Goal: Use online tool/utility: Utilize a website feature to perform a specific function

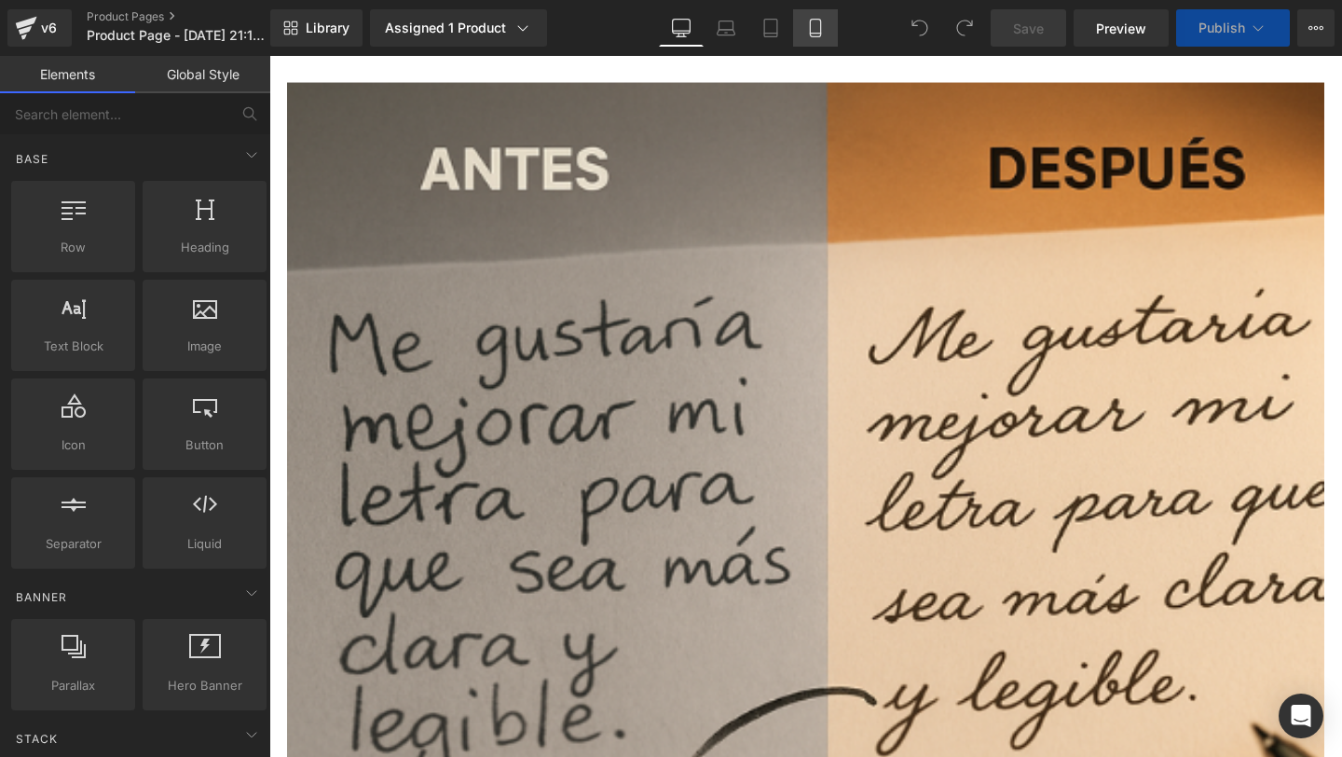
click at [812, 38] on link "Mobile" at bounding box center [815, 27] width 45 height 37
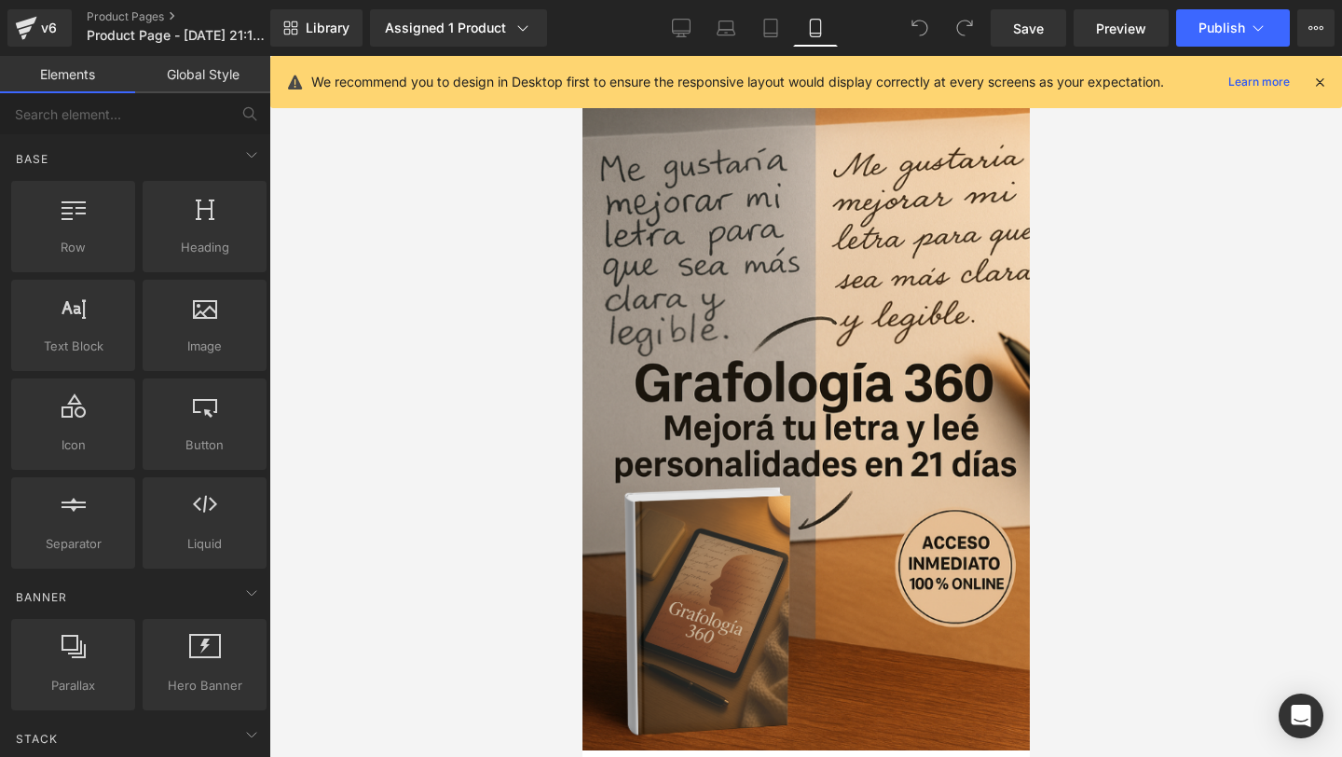
click at [1088, 484] on div at bounding box center [805, 406] width 1072 height 701
click at [1319, 80] on icon at bounding box center [1319, 82] width 17 height 17
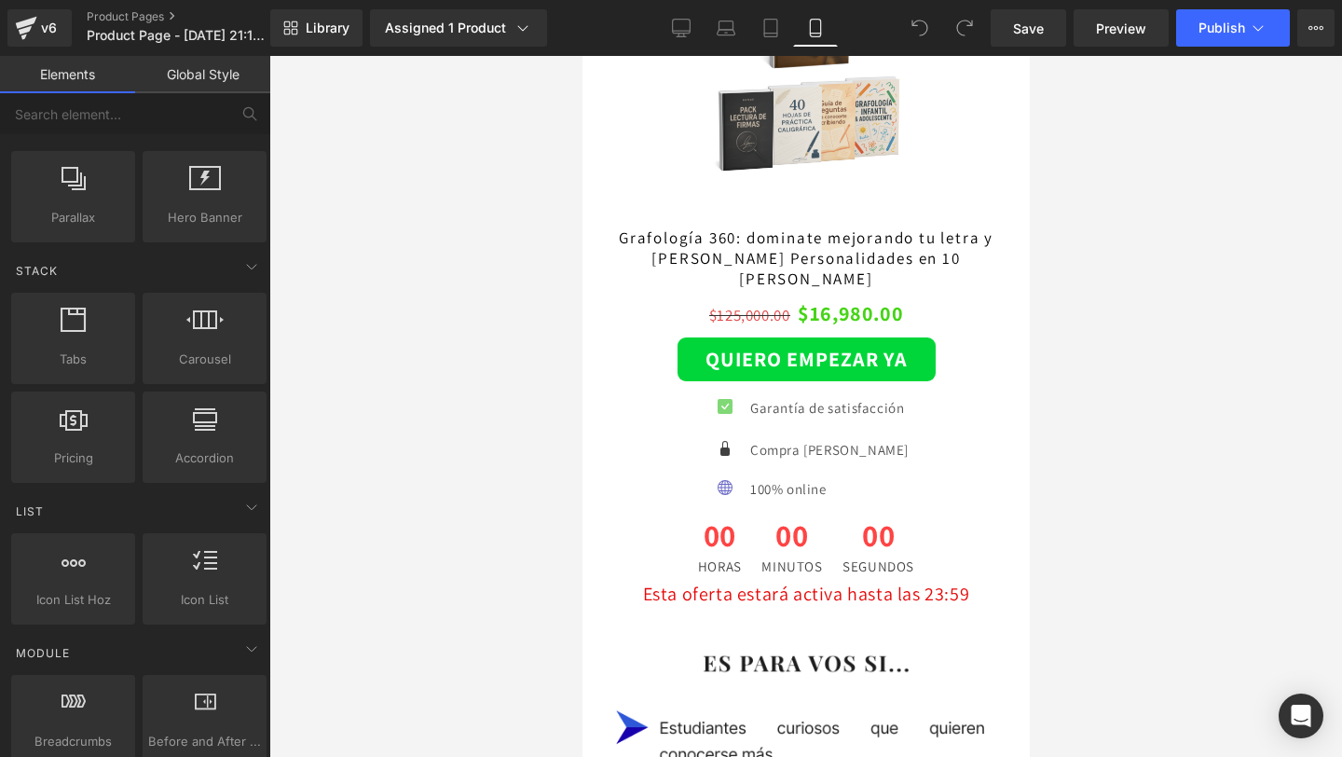
scroll to position [2857, 0]
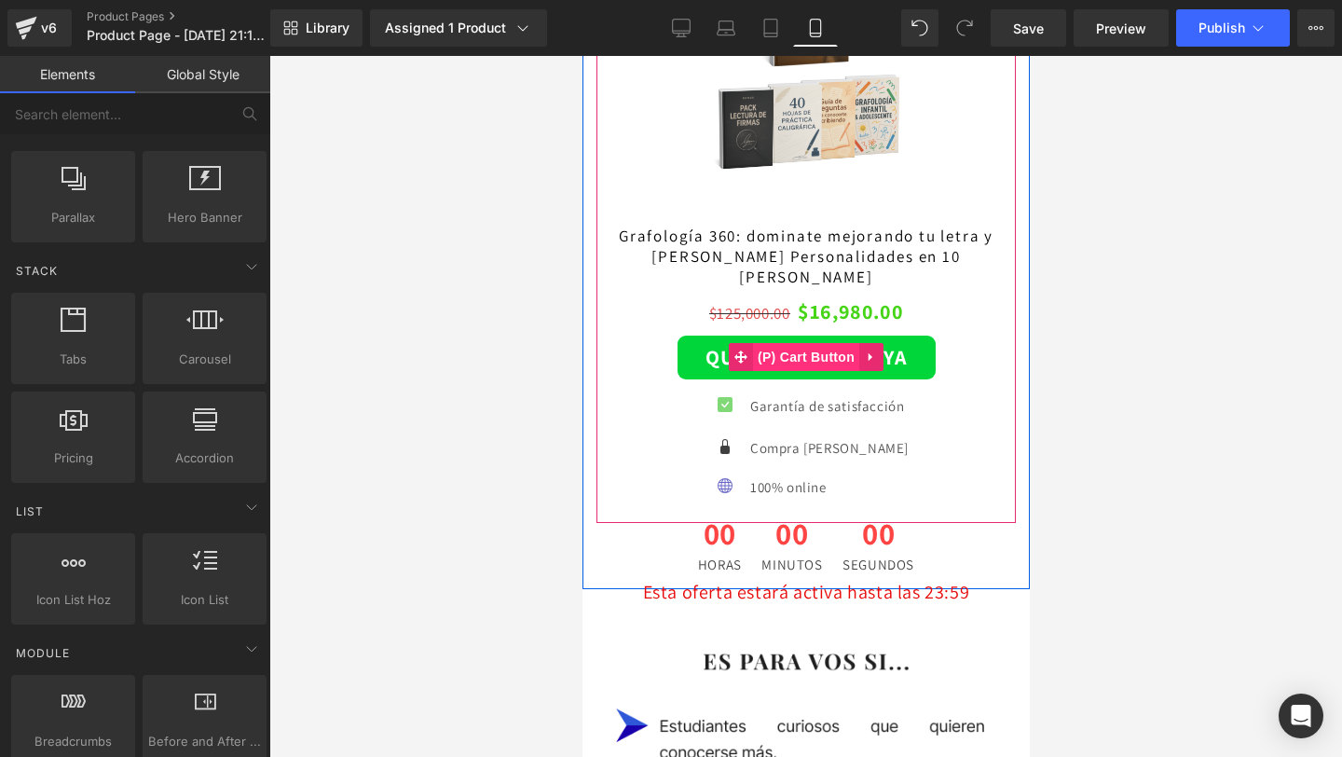
click at [785, 343] on span "(P) Cart Button" at bounding box center [805, 357] width 106 height 28
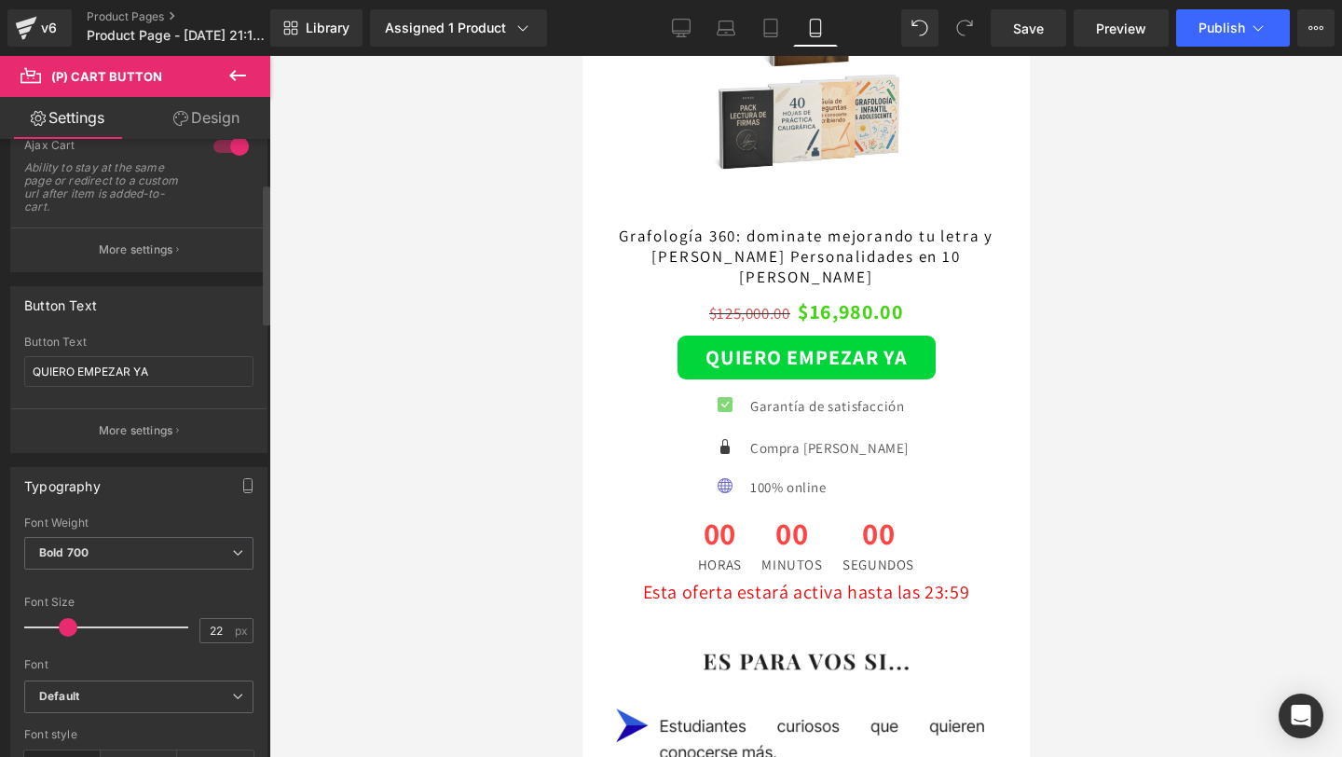
scroll to position [212, 0]
click at [158, 379] on input "QUIERO EMPEZAR YA" at bounding box center [138, 374] width 229 height 31
drag, startPoint x: 157, startPoint y: 375, endPoint x: 44, endPoint y: 375, distance: 113.7
click at [44, 375] on input "QUIERO EMPEZAR YA" at bounding box center [138, 374] width 229 height 31
type input "Quiero empezar ya"
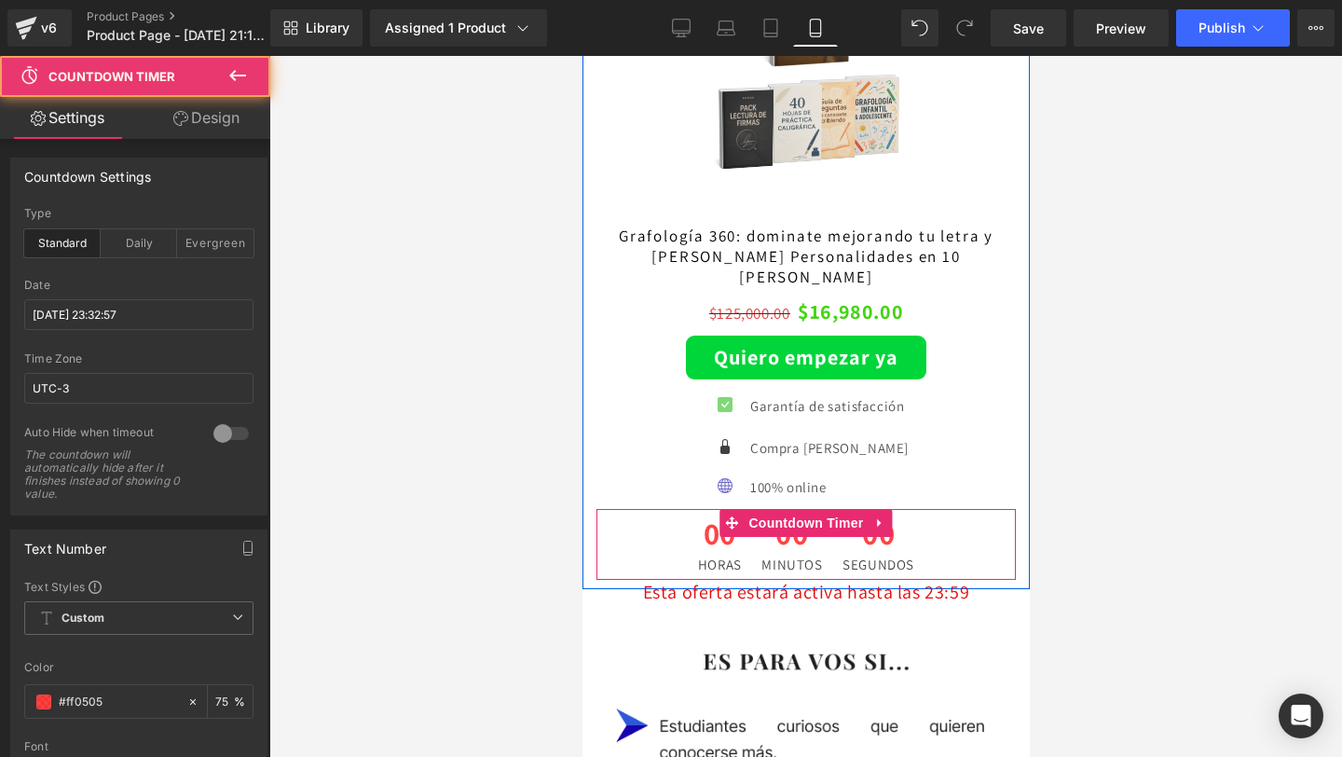
click at [768, 557] on span "Minutos" at bounding box center [790, 564] width 61 height 14
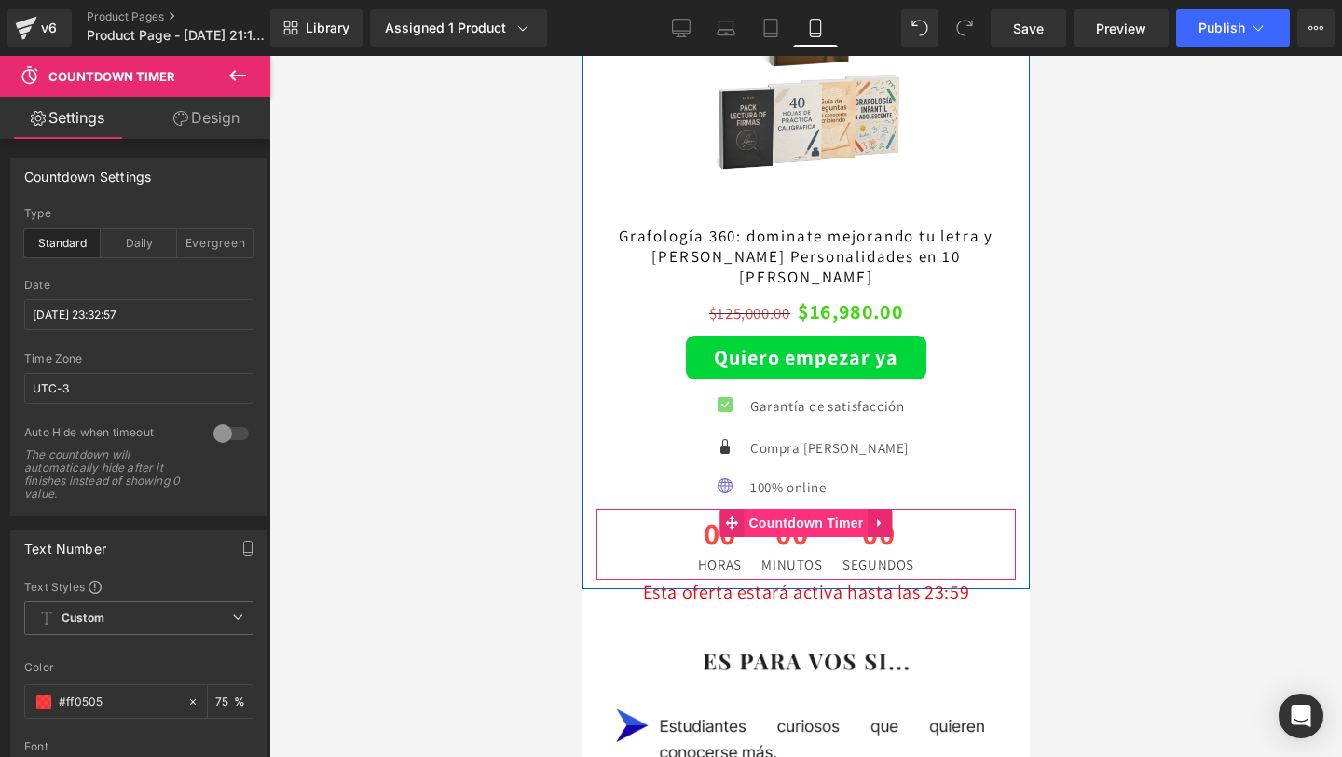
click at [778, 509] on span "Countdown Timer" at bounding box center [805, 523] width 124 height 28
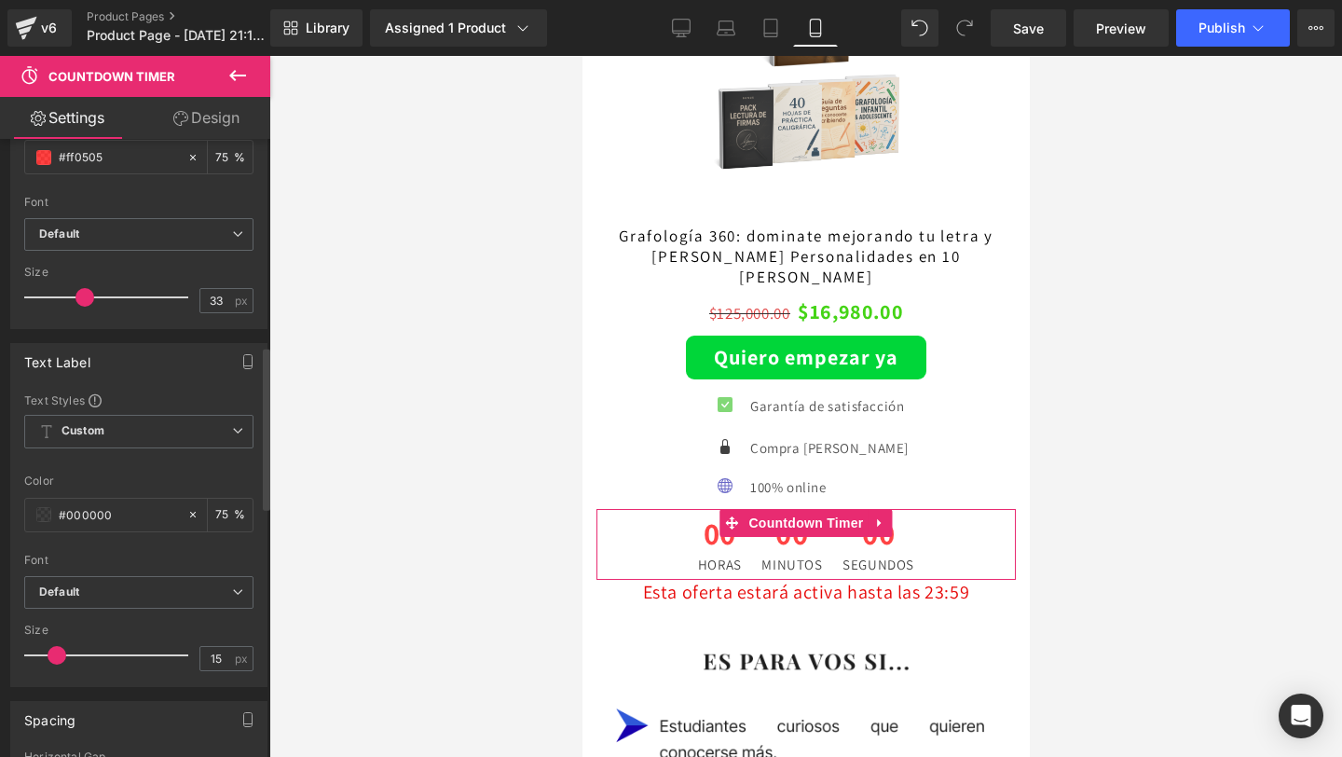
scroll to position [0, 0]
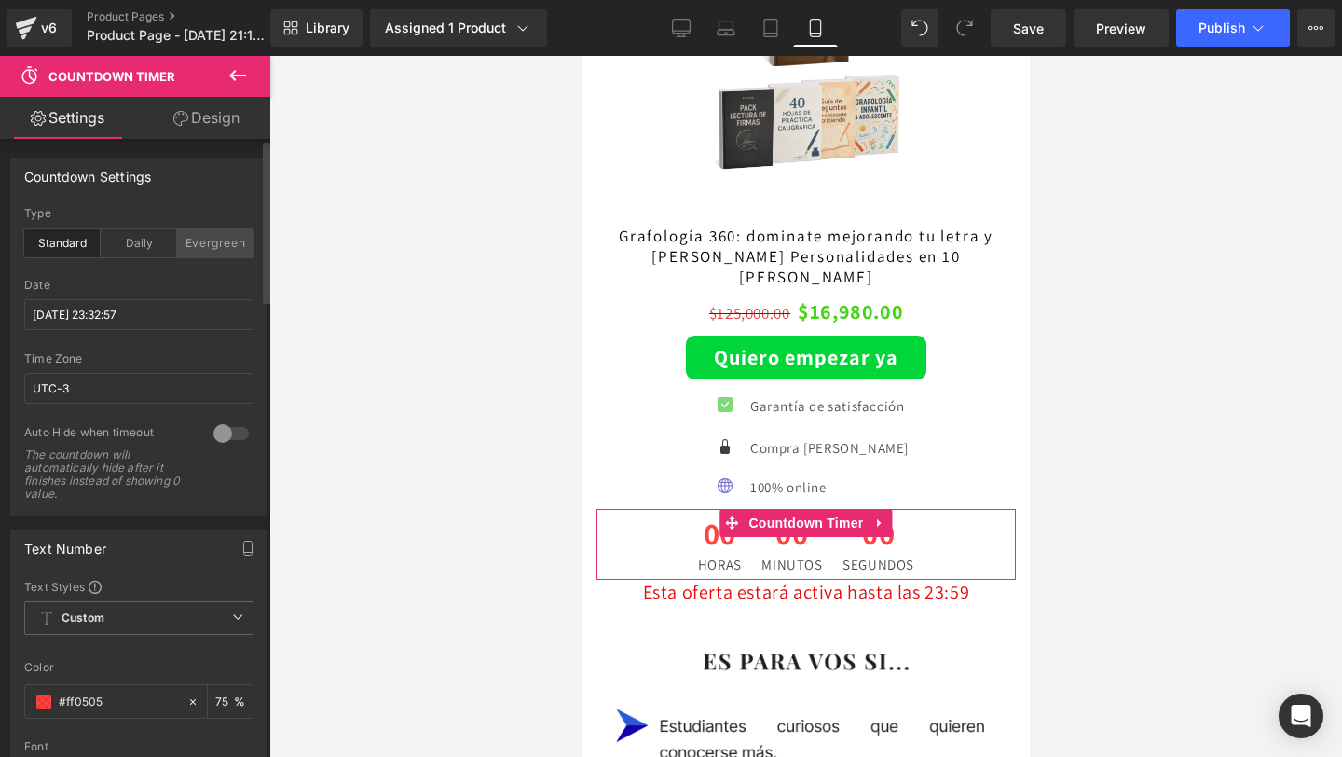
click at [181, 247] on div "Evergreen" at bounding box center [215, 243] width 76 height 28
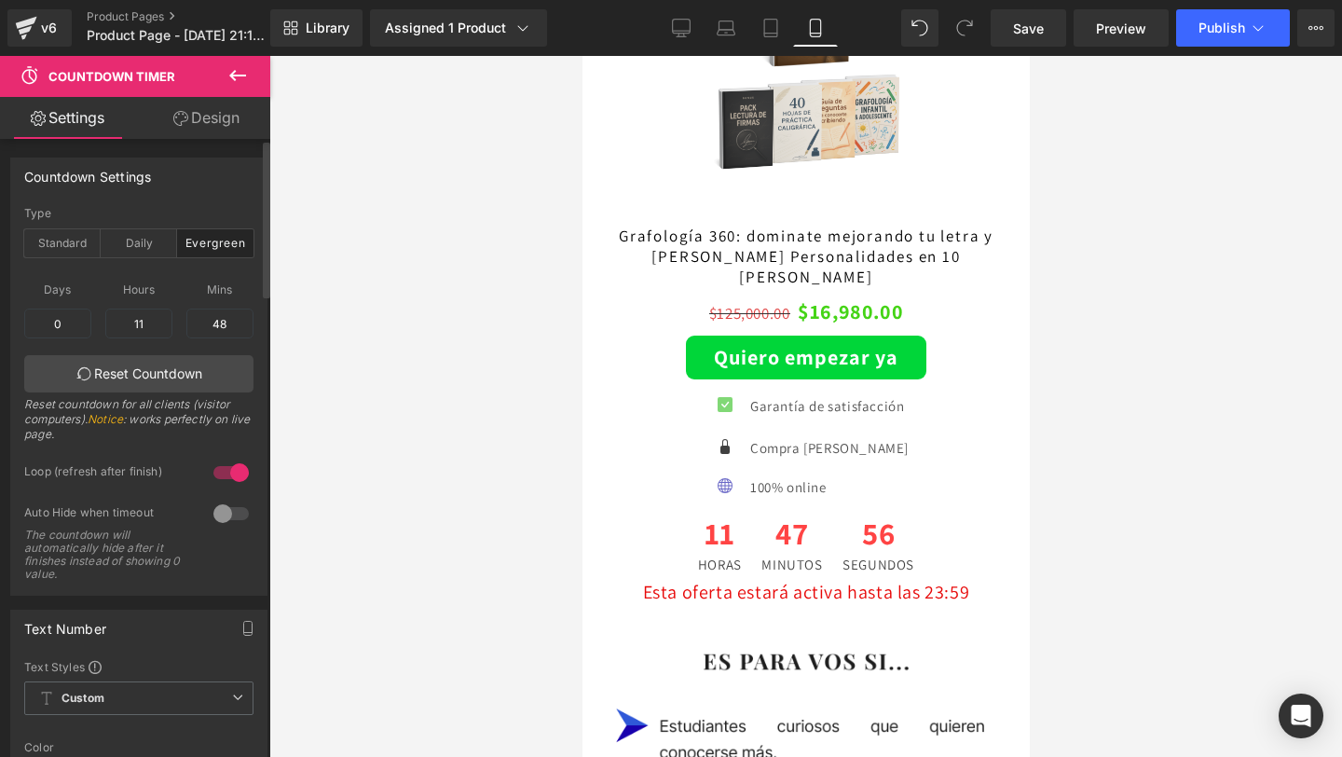
click at [135, 257] on div "Type Standard Daily Evergreen" at bounding box center [138, 243] width 229 height 72
click at [135, 252] on div "Daily" at bounding box center [139, 243] width 76 height 28
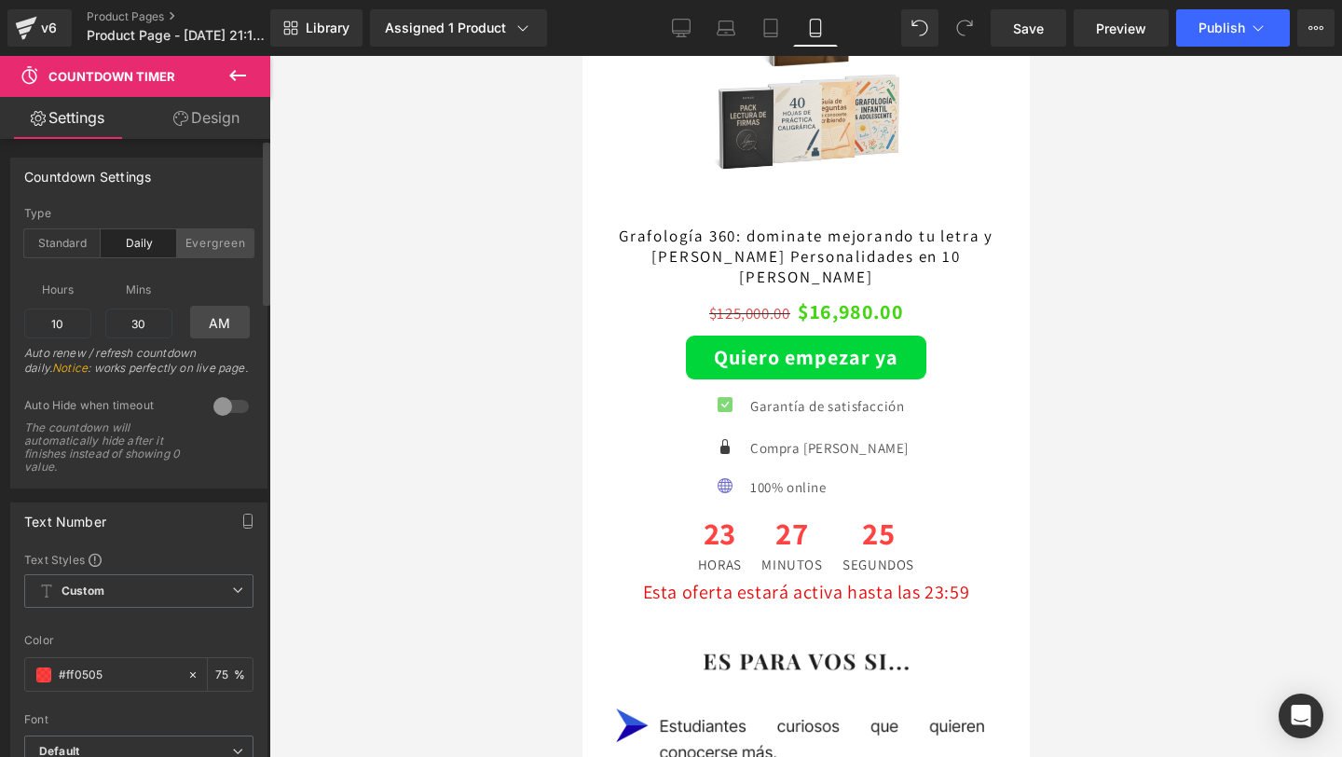
click at [208, 238] on div "Evergreen" at bounding box center [215, 243] width 76 height 28
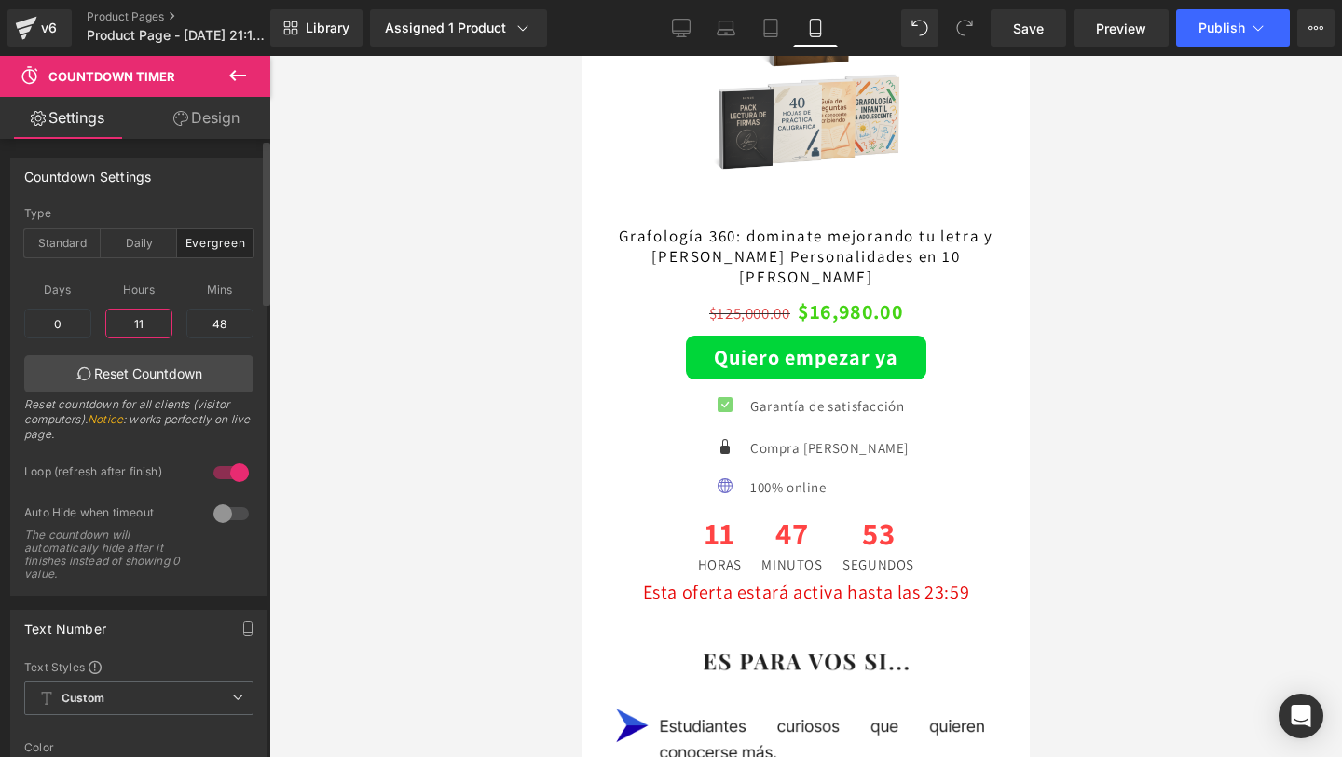
click at [148, 332] on input "11" at bounding box center [138, 323] width 67 height 30
type input "1"
type input "115"
type input "4"
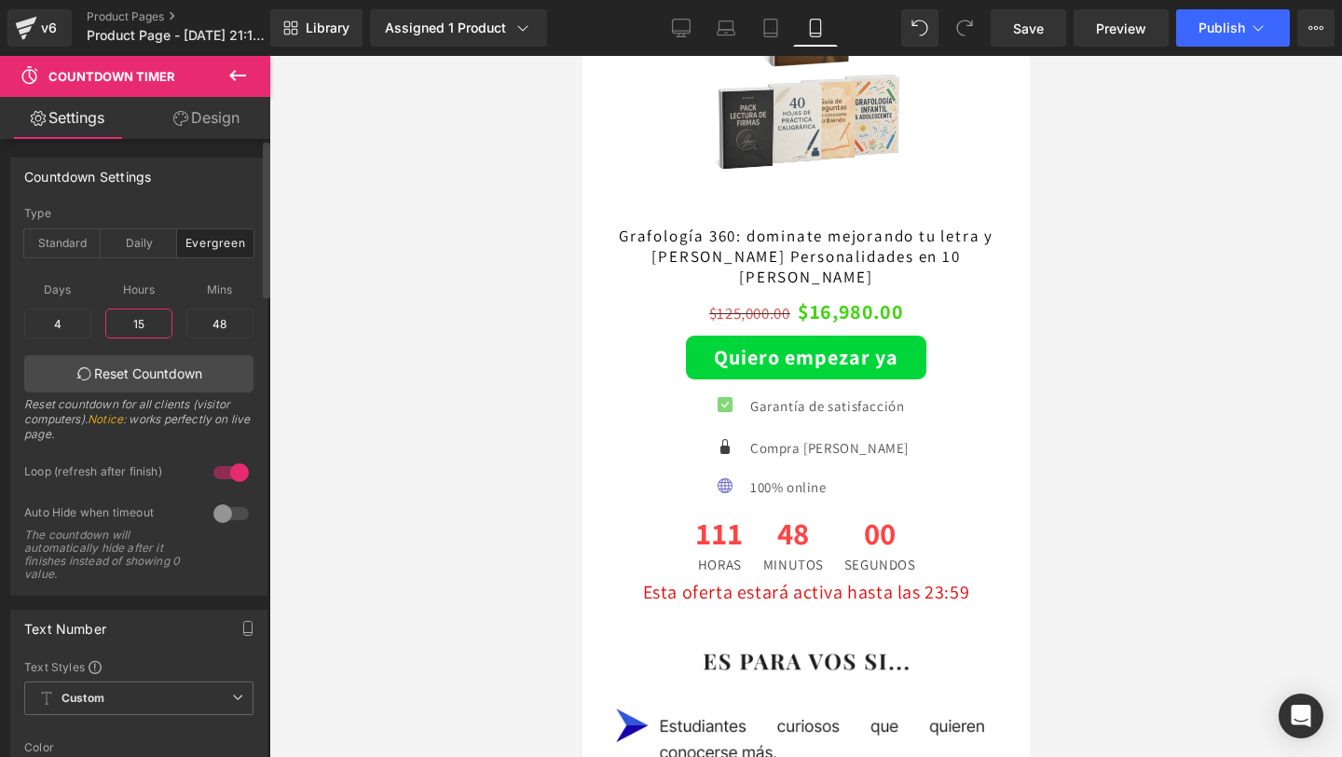
type input "1"
type input "0"
click at [52, 321] on input "4" at bounding box center [57, 323] width 67 height 30
type input "4"
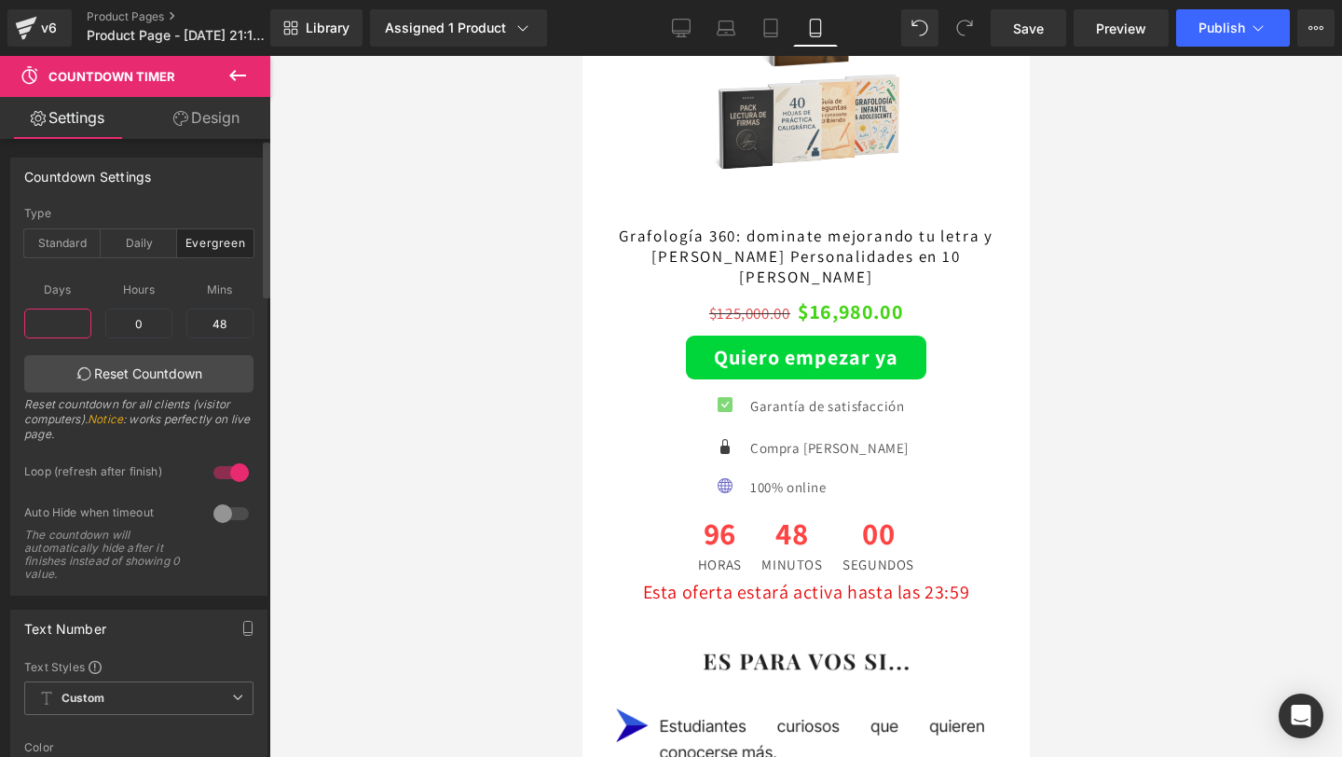
type input "4"
type input "0"
click at [230, 329] on input "48" at bounding box center [219, 323] width 67 height 30
type input "4"
type input "4815"
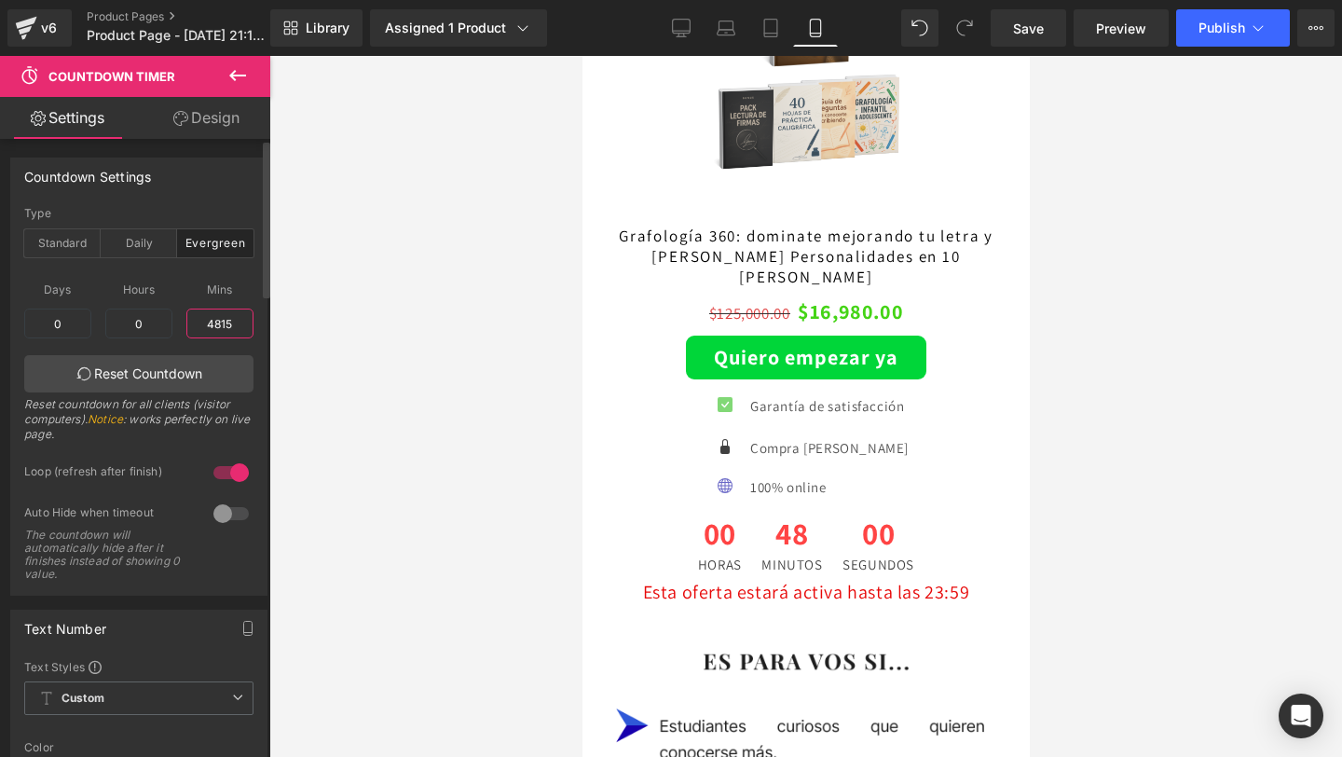
type input "3"
type input "8"
type input "1"
type input "15"
click at [65, 318] on input "3" at bounding box center [57, 323] width 67 height 30
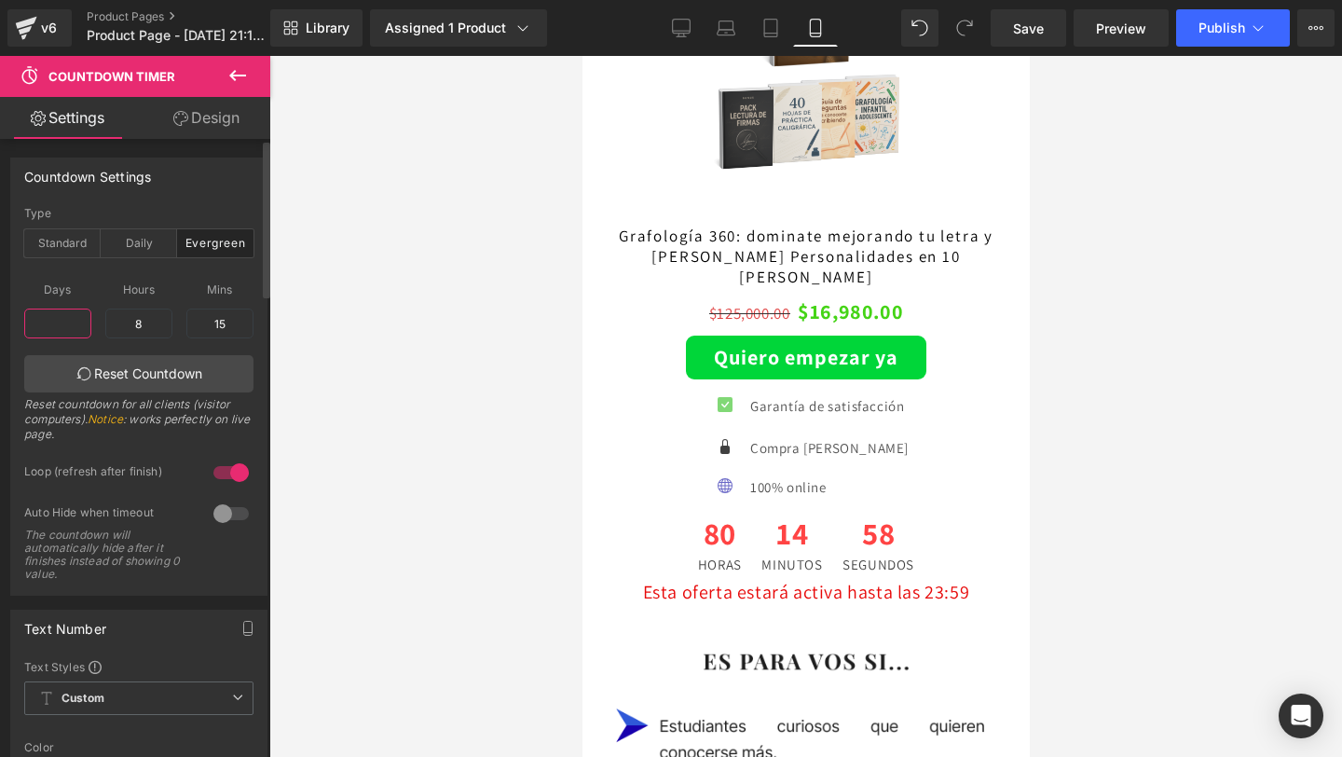
type input "3"
type input "0"
click at [144, 420] on div "Reset countdown for all clients (visitor computers). Notice : works perfectly o…" at bounding box center [138, 425] width 229 height 57
click at [146, 319] on input "8" at bounding box center [138, 323] width 67 height 30
type input "0"
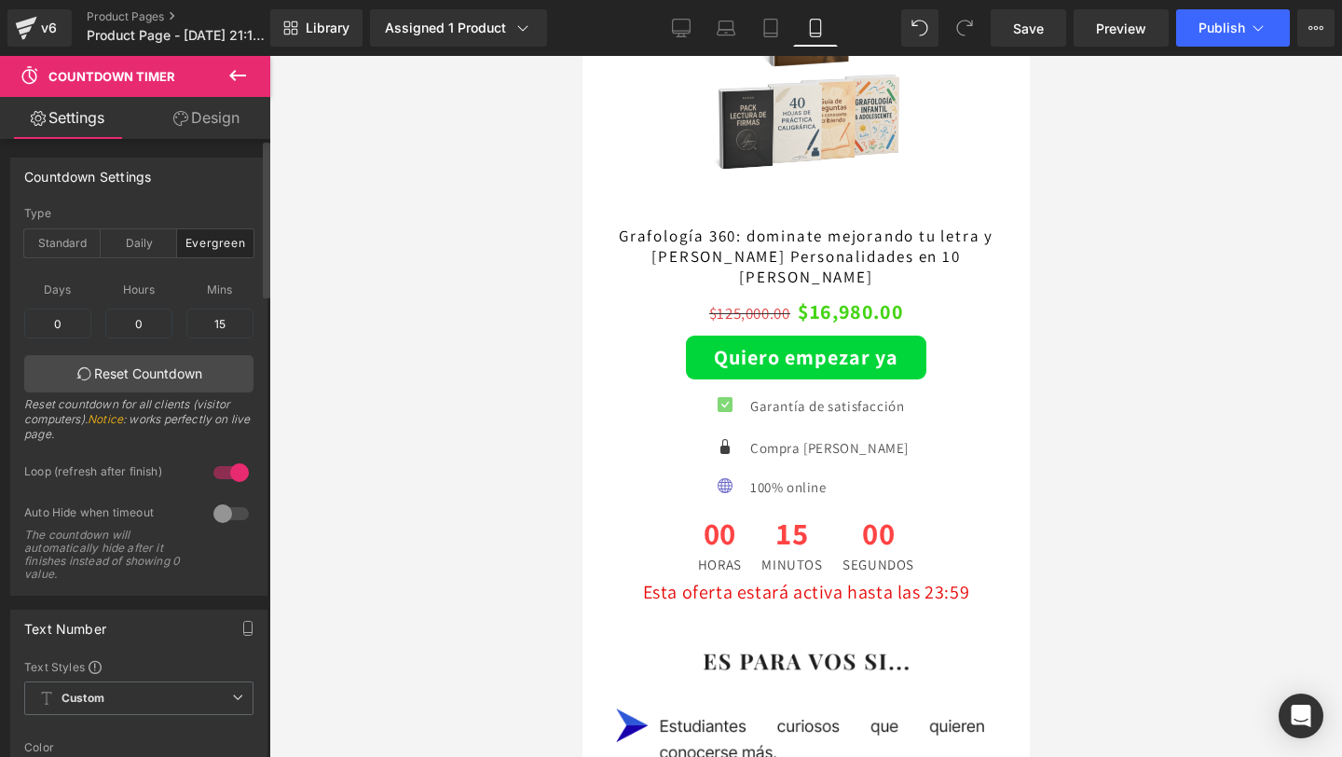
click at [171, 432] on div "Reset countdown for all clients (visitor computers). Notice : works perfectly o…" at bounding box center [138, 425] width 229 height 57
click at [847, 583] on icon at bounding box center [849, 588] width 10 height 11
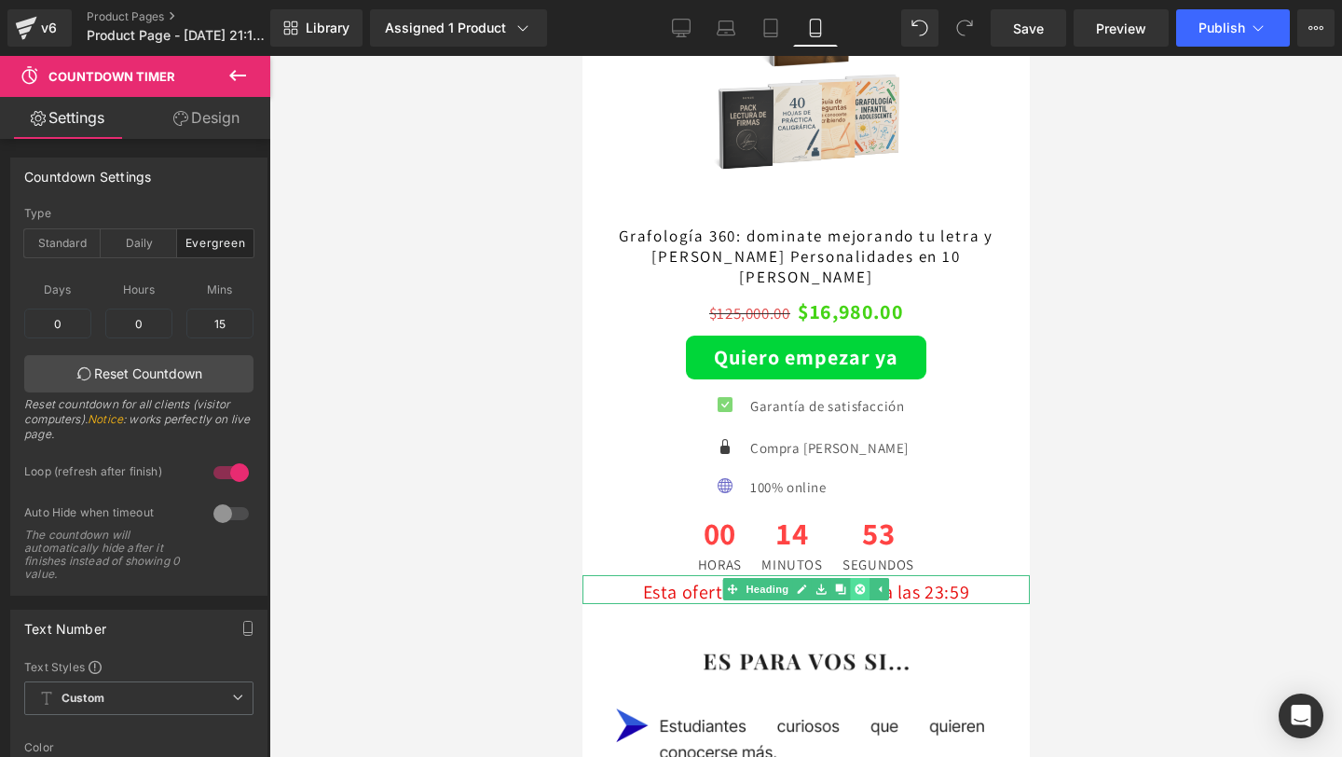
click at [865, 578] on link at bounding box center [860, 589] width 20 height 22
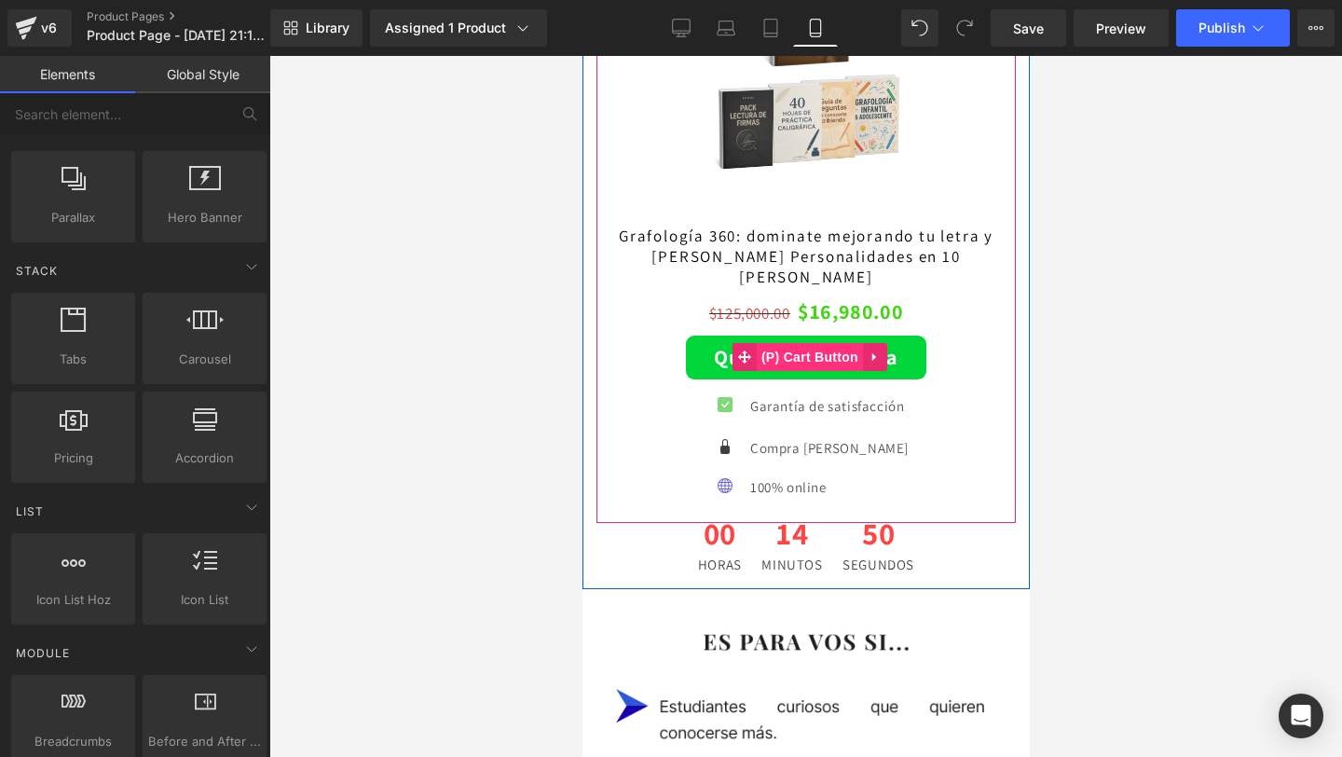
click at [807, 343] on span "(P) Cart Button" at bounding box center [809, 357] width 106 height 28
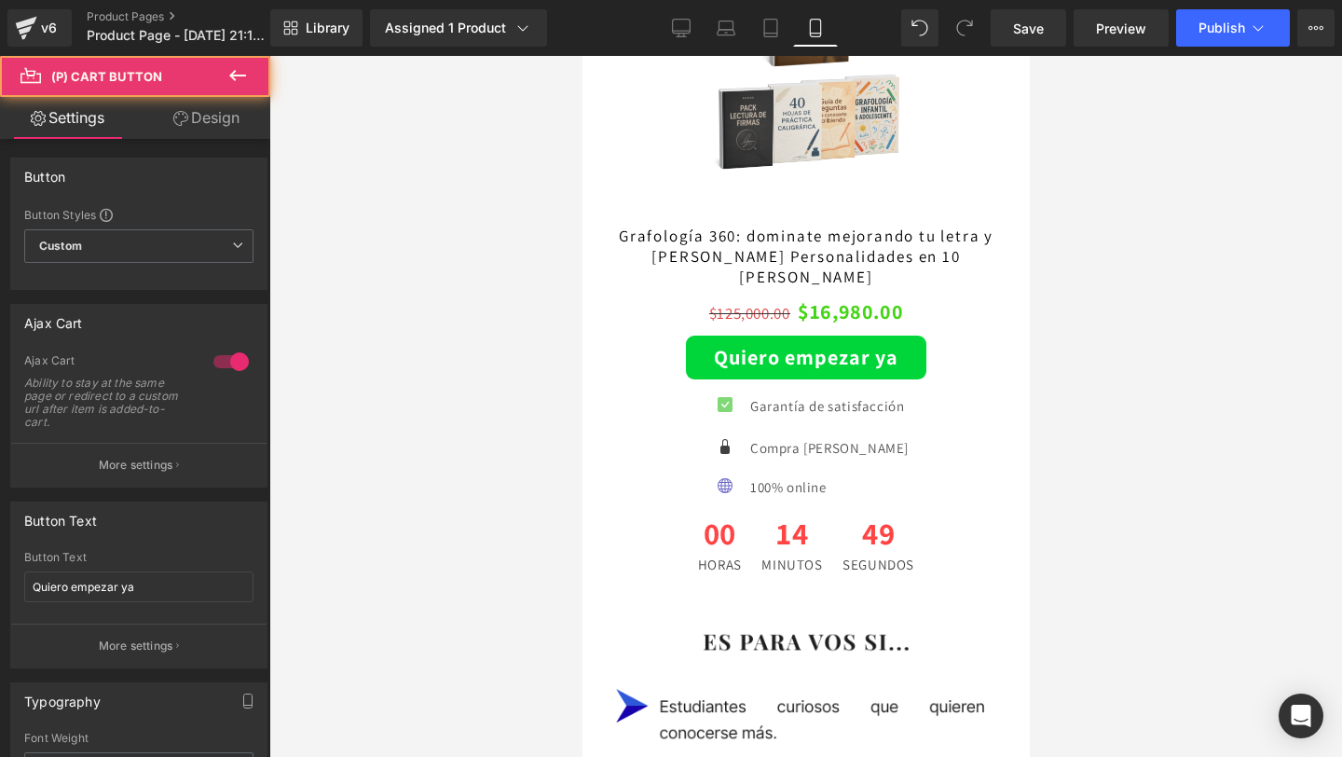
click at [190, 125] on link "Design" at bounding box center [206, 118] width 135 height 42
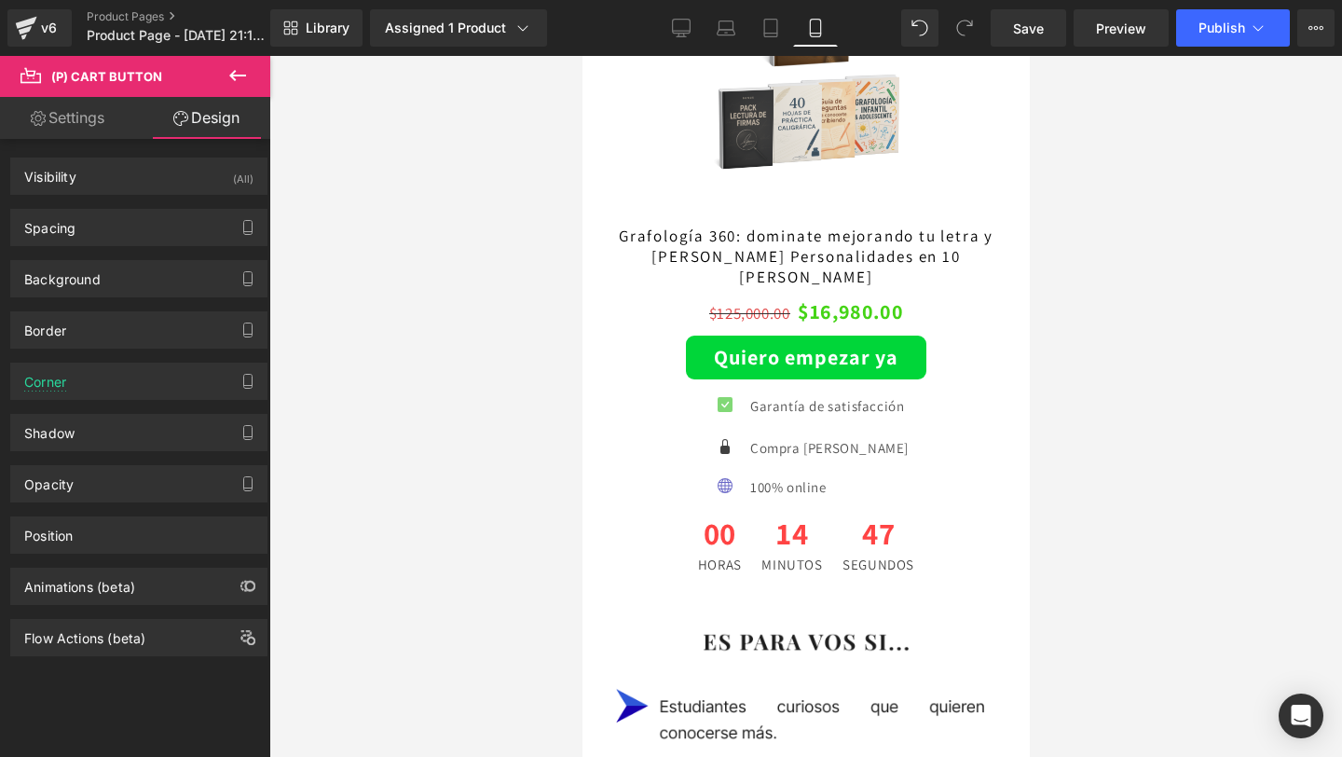
click at [88, 127] on link "Settings" at bounding box center [67, 118] width 135 height 42
type input "100"
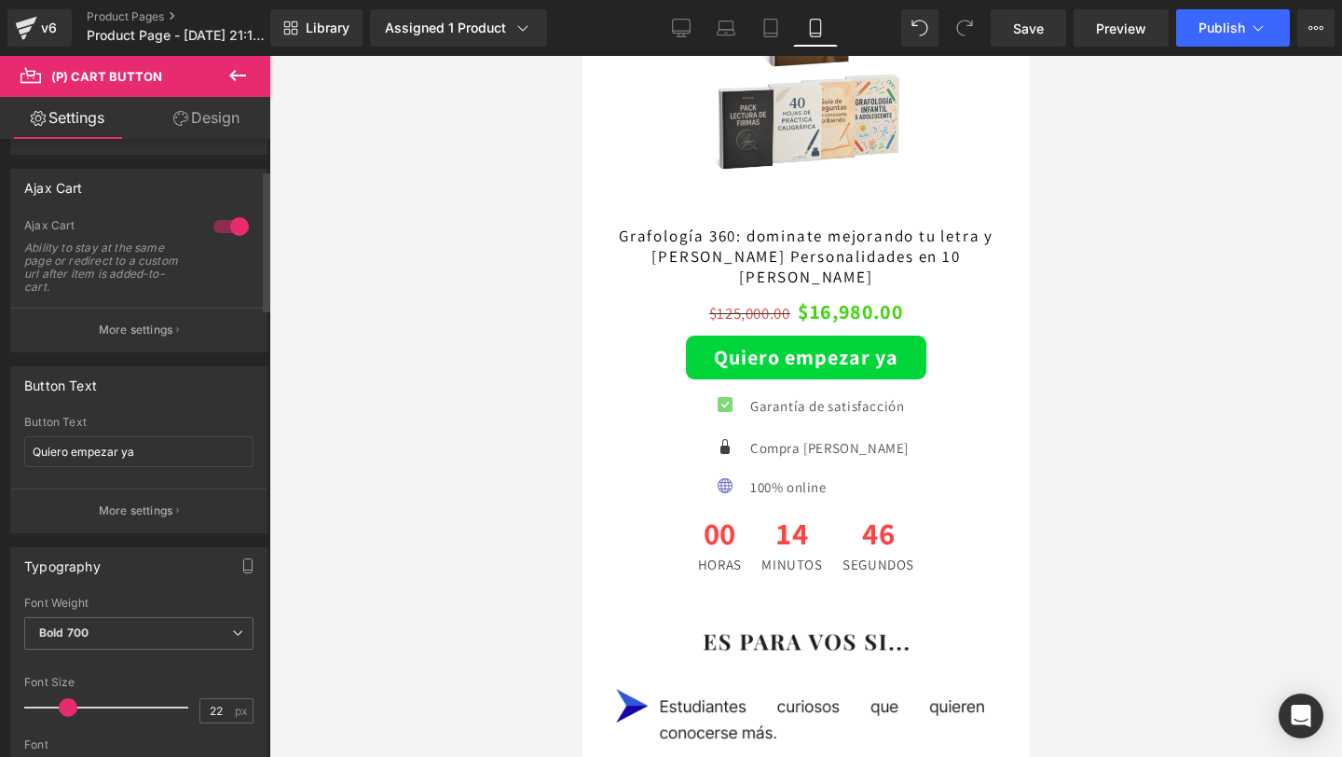
scroll to position [148, 0]
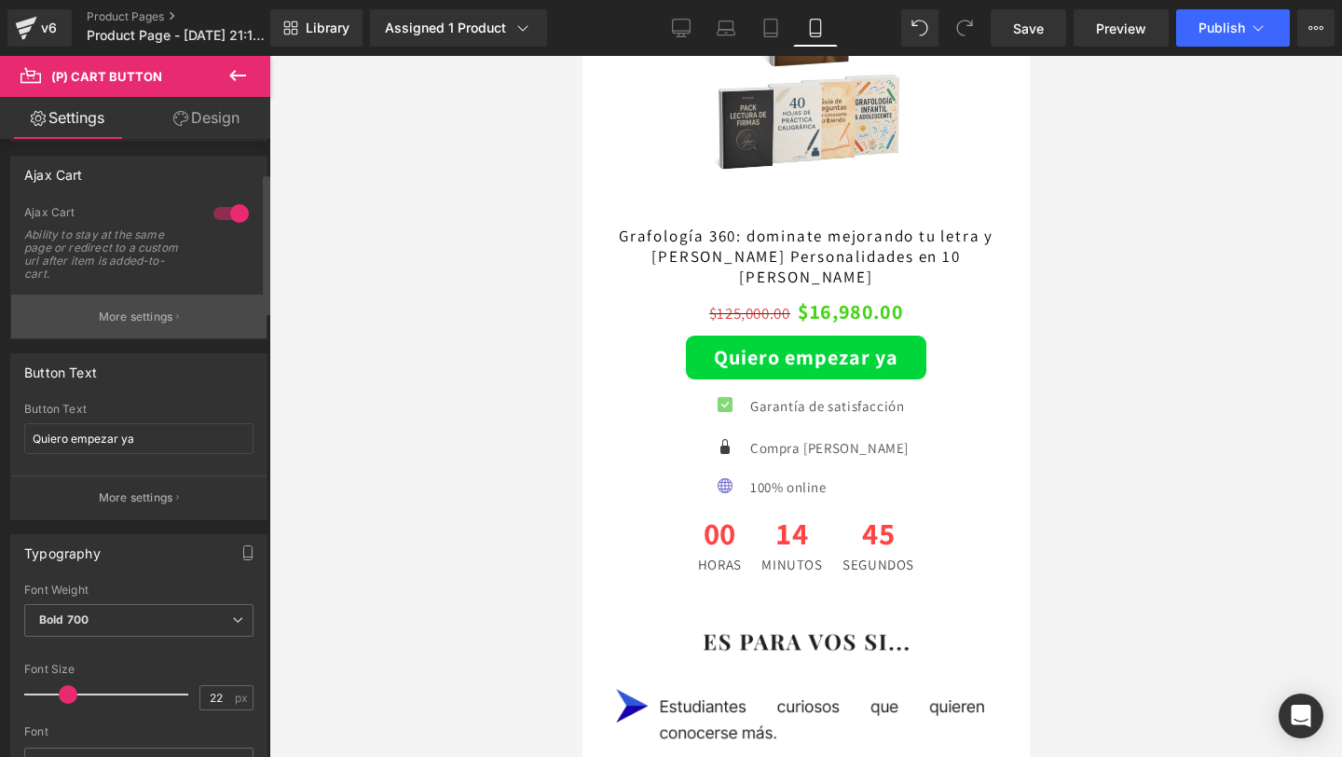
click at [153, 325] on button "More settings" at bounding box center [138, 316] width 255 height 44
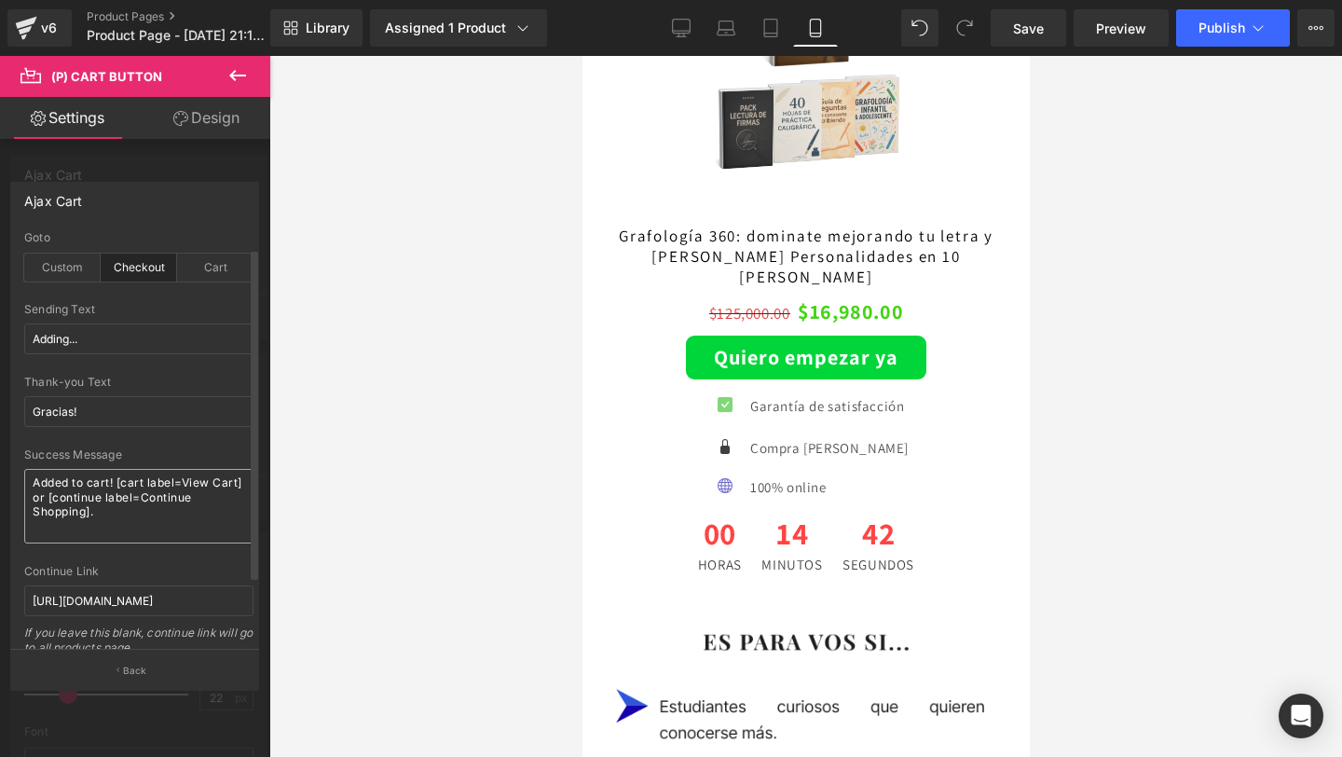
scroll to position [101, 0]
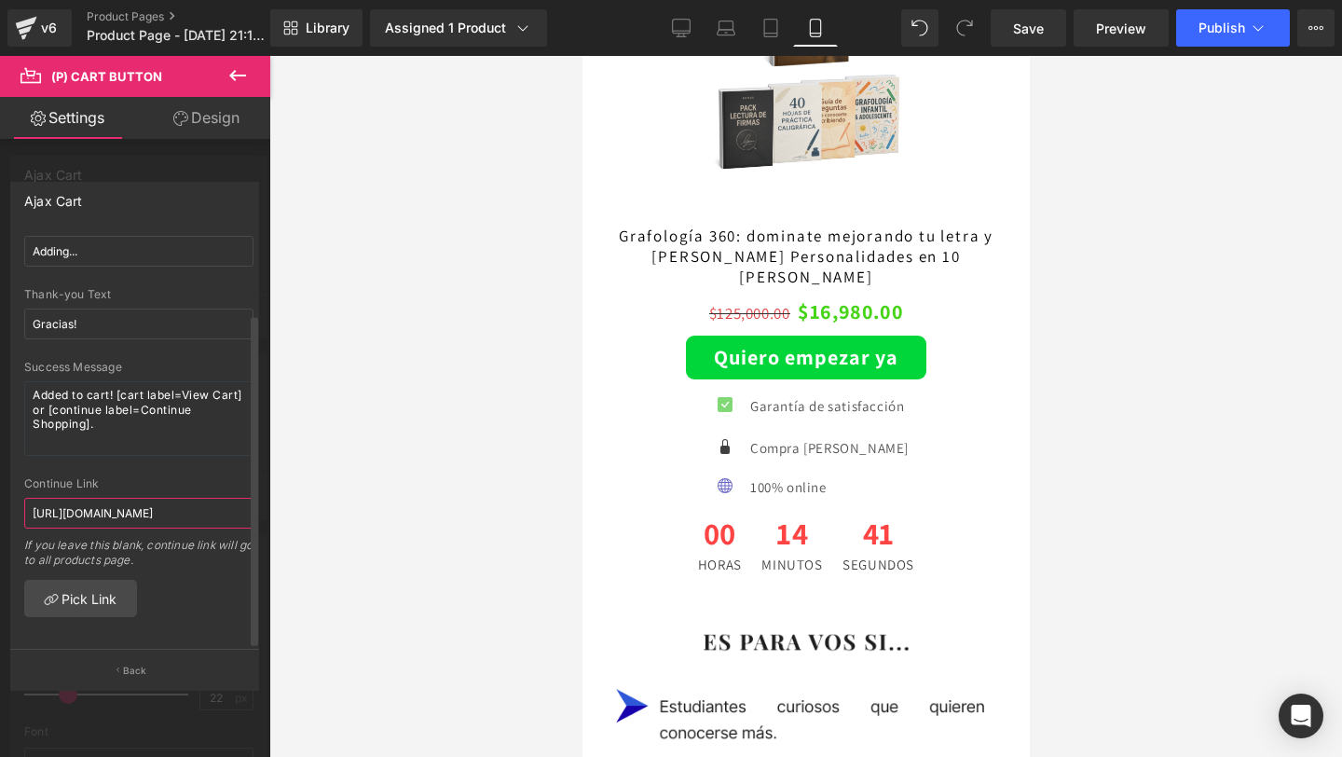
click at [128, 498] on input "[URL][DOMAIN_NAME]" at bounding box center [138, 513] width 229 height 31
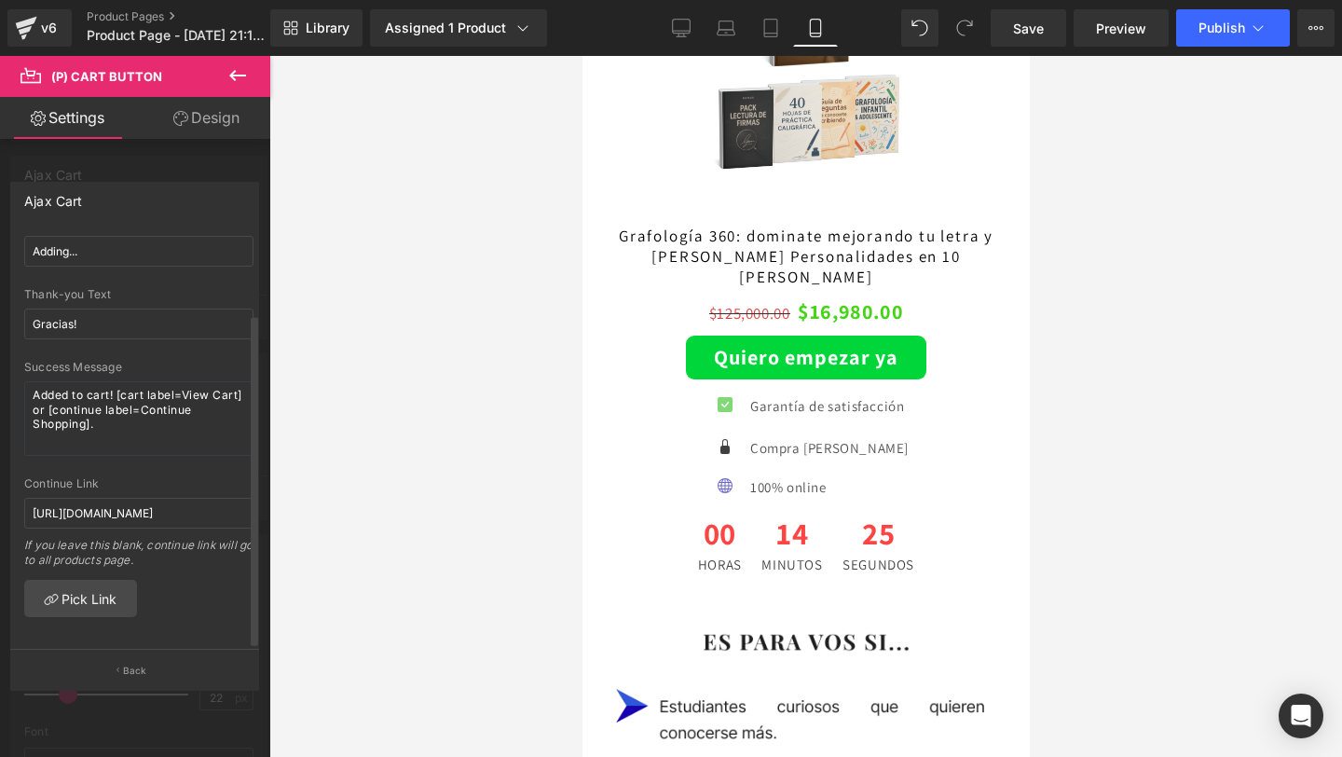
click at [167, 600] on div "checkout Goto Custom Checkout Cart [URL][DOMAIN_NAME] Custom Url [URL][DOMAIN_N…" at bounding box center [138, 440] width 255 height 418
click at [171, 499] on input "[URL][DOMAIN_NAME]" at bounding box center [138, 513] width 229 height 31
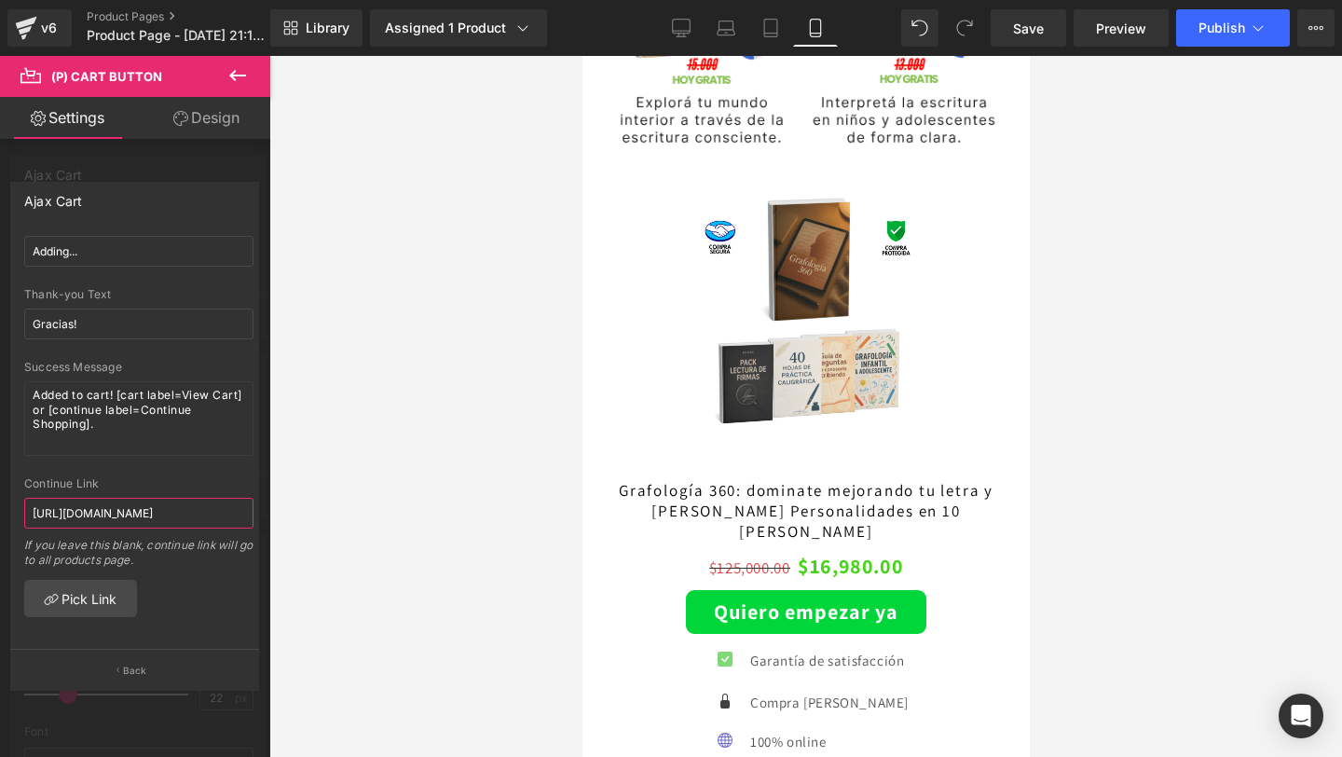
scroll to position [2605, 0]
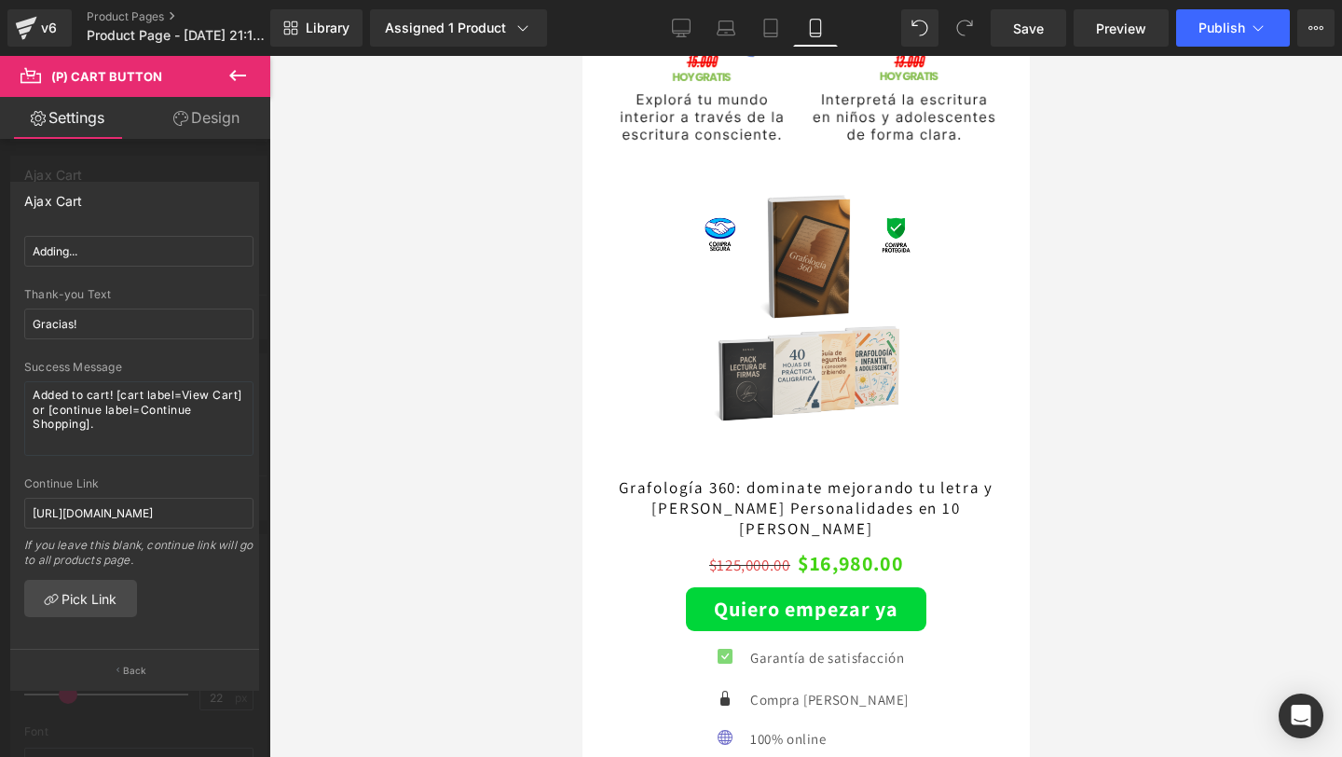
click at [809, 484] on body "Image Row Image Row Image Row Image Row Sale Off (P) Image Grafología 360: domi…" at bounding box center [804, 241] width 447 height 5580
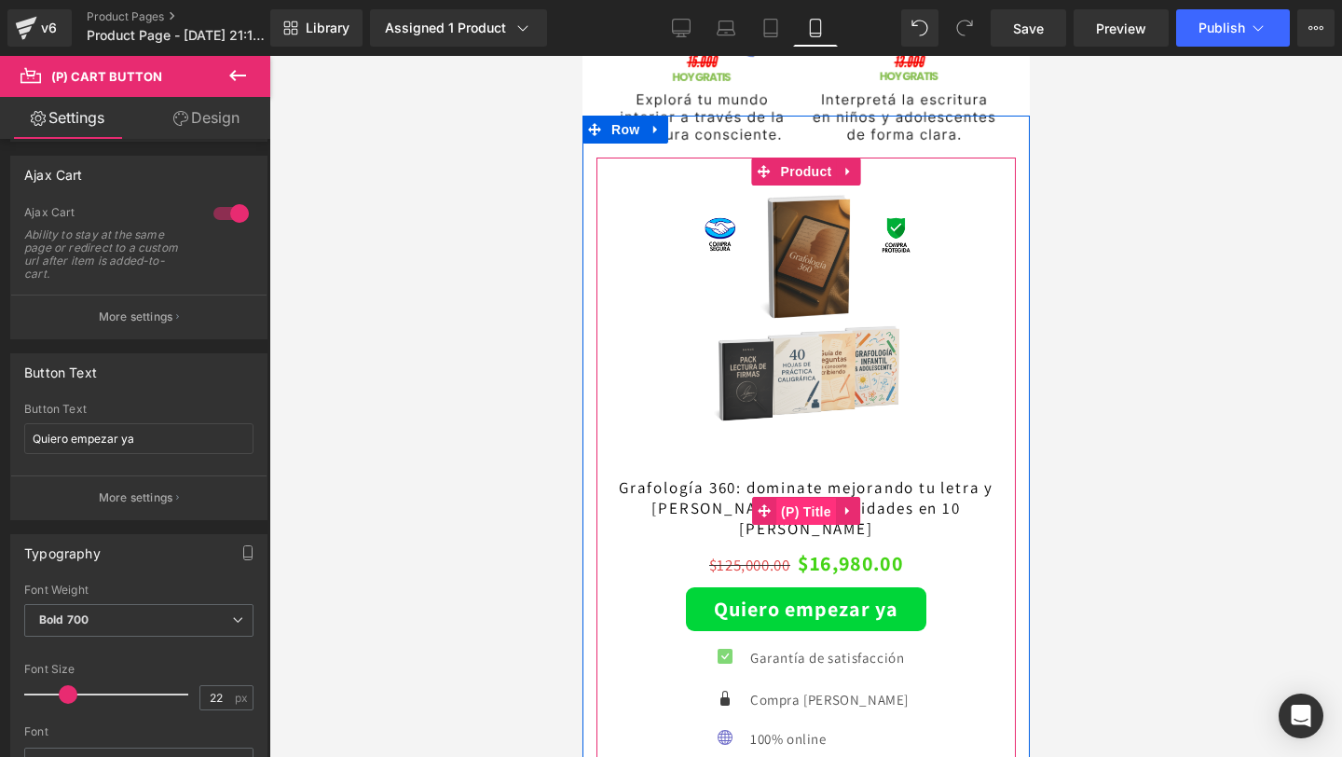
click at [799, 503] on span "(P) Title" at bounding box center [805, 512] width 60 height 28
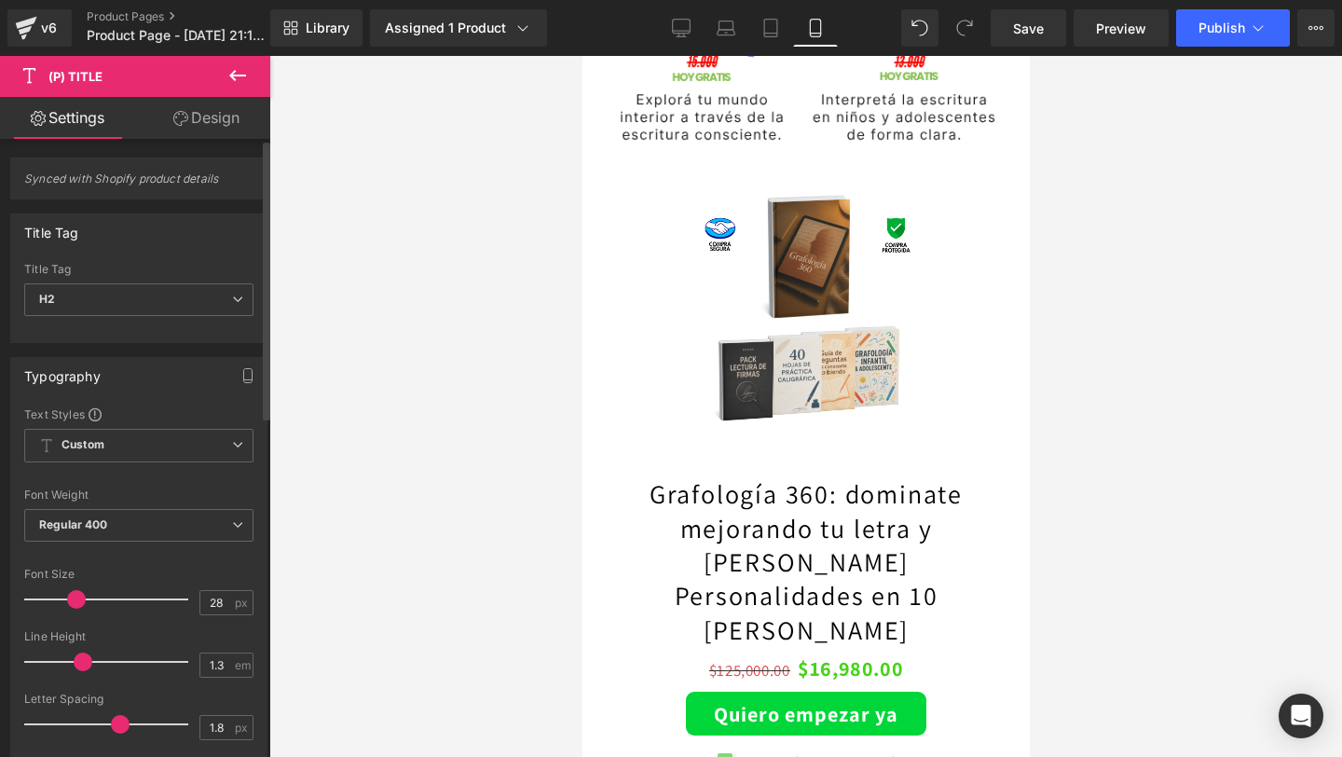
type input "29"
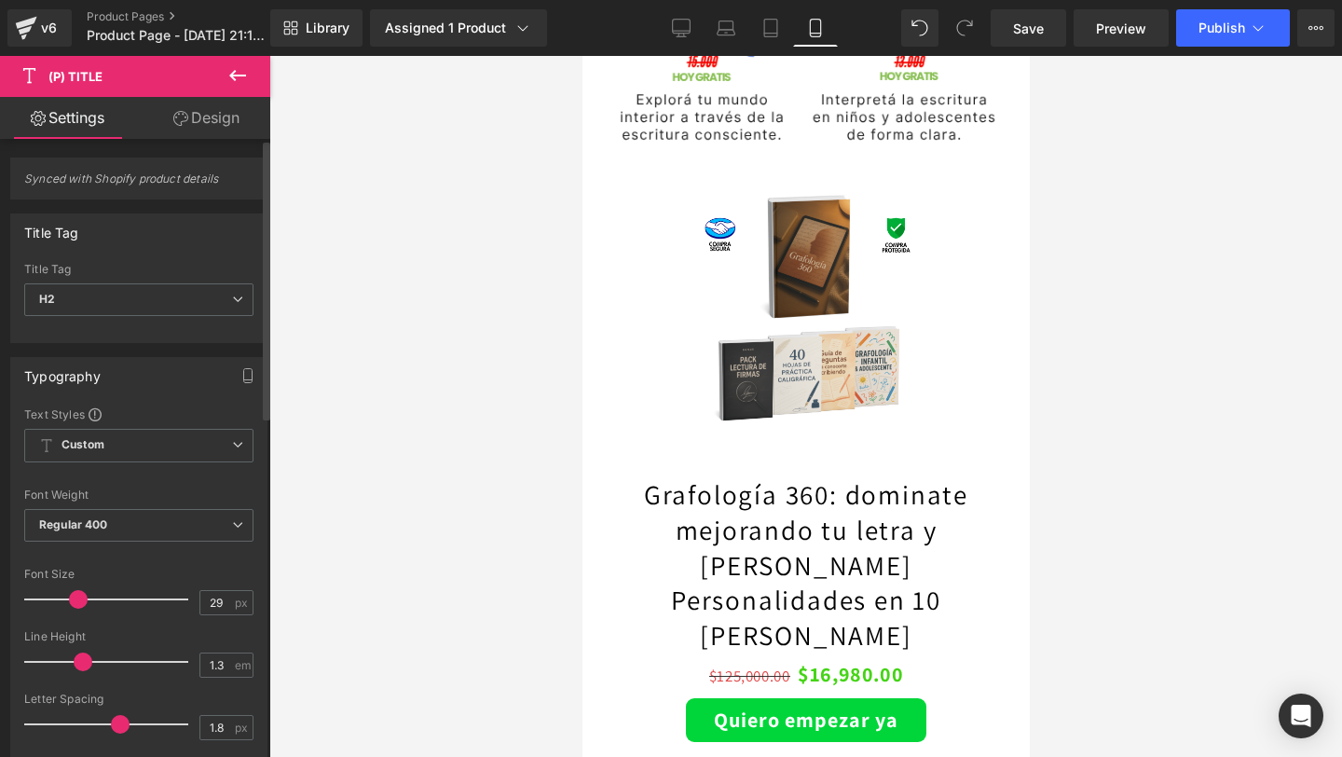
drag, startPoint x: 61, startPoint y: 605, endPoint x: 79, endPoint y: 608, distance: 18.1
click at [79, 608] on div at bounding box center [111, 598] width 155 height 37
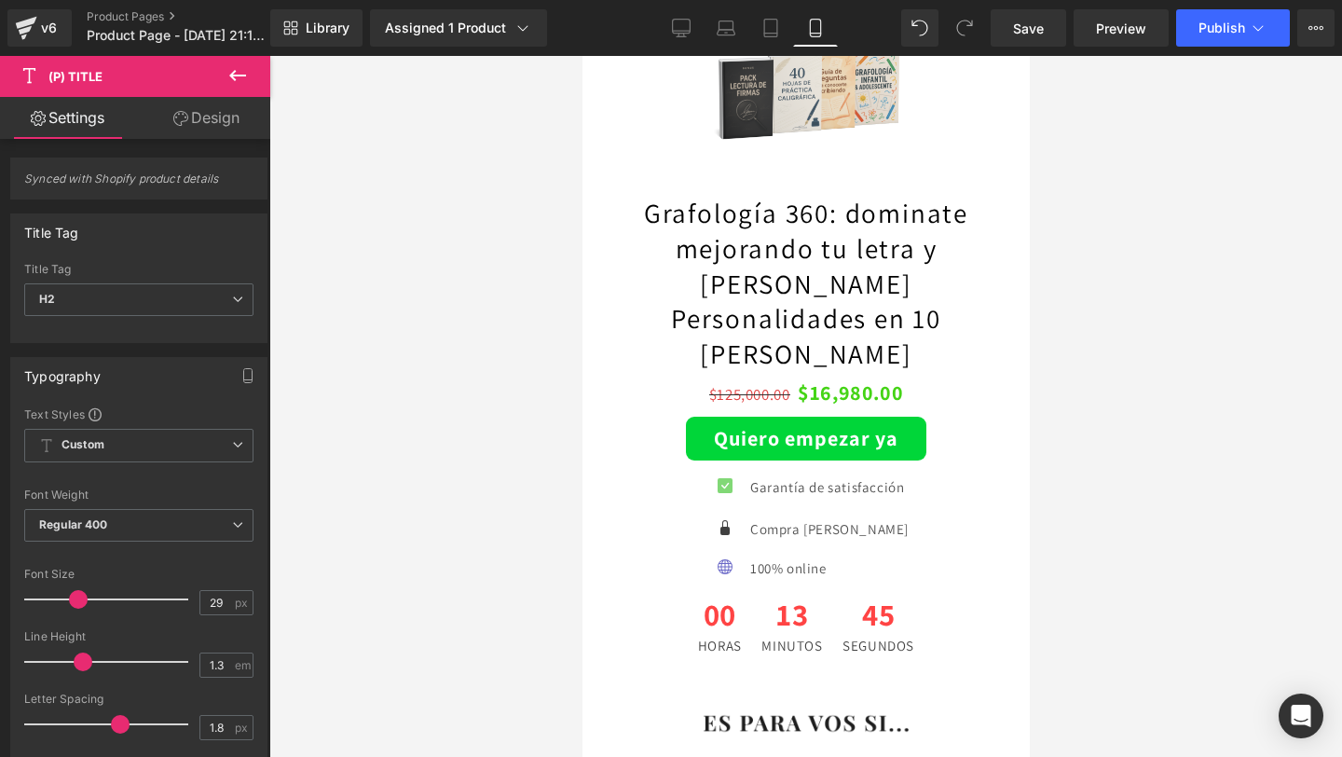
scroll to position [2884, 0]
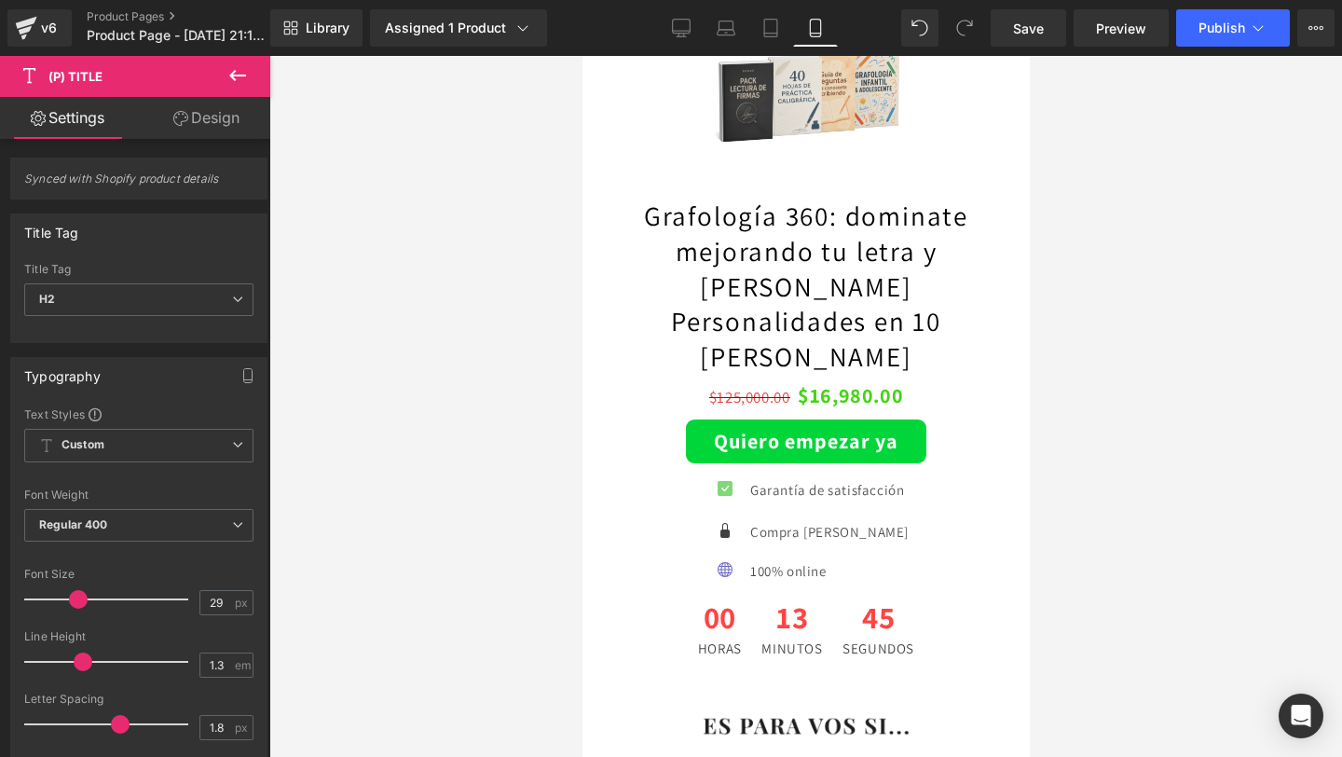
click at [841, 241] on div "Grafología 360: dominate mejorando tu letra y [PERSON_NAME] Personalidades en 1…" at bounding box center [805, 287] width 401 height 178
